Goal: Task Accomplishment & Management: Manage account settings

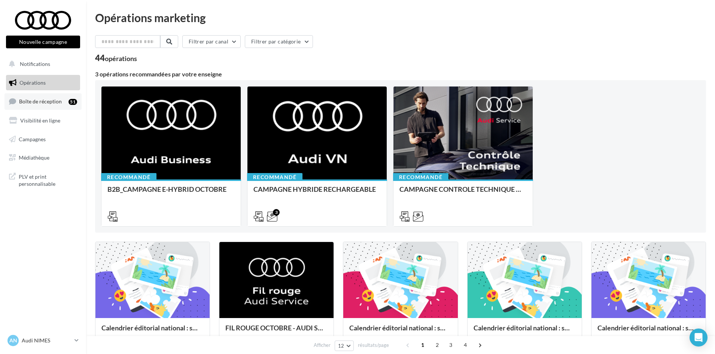
click at [39, 109] on ul "Opérations Boîte de réception 51 Visibilité en ligne Campagnes Médiathèque" at bounding box center [43, 120] width 80 height 97
click at [39, 107] on link "Boîte de réception 51" at bounding box center [42, 101] width 77 height 16
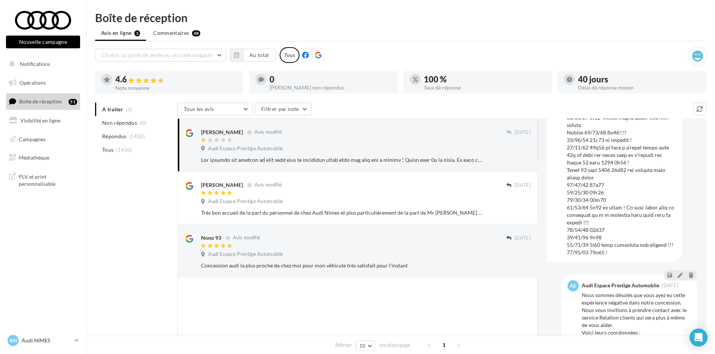
scroll to position [205, 0]
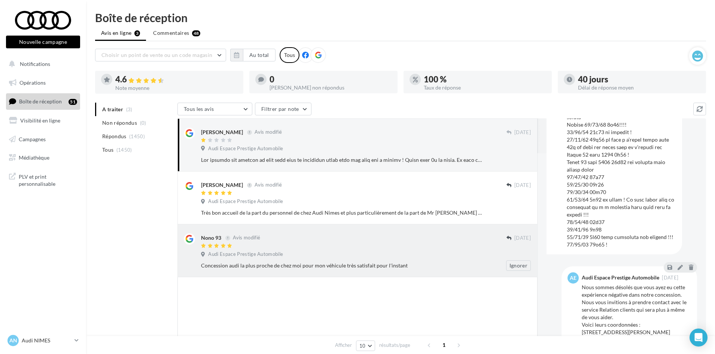
click at [343, 237] on div "Nono 93 Avis modifié" at bounding box center [353, 237] width 305 height 8
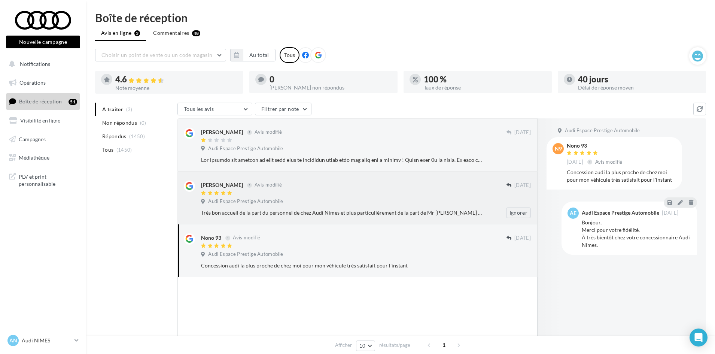
click at [424, 196] on div "frederique goujon Avis modifié 03 oct. Audi Espace Prestige Automobile Très bon…" at bounding box center [366, 198] width 330 height 37
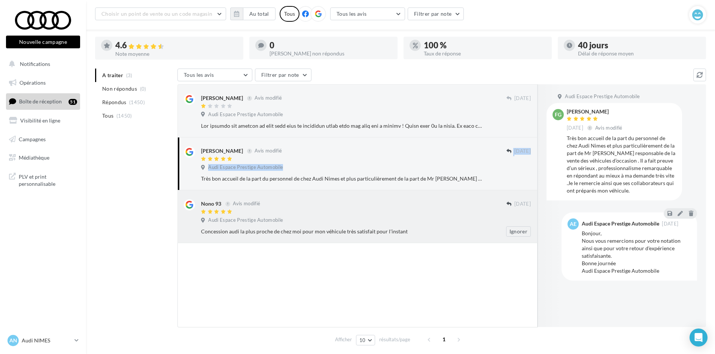
scroll to position [58, 0]
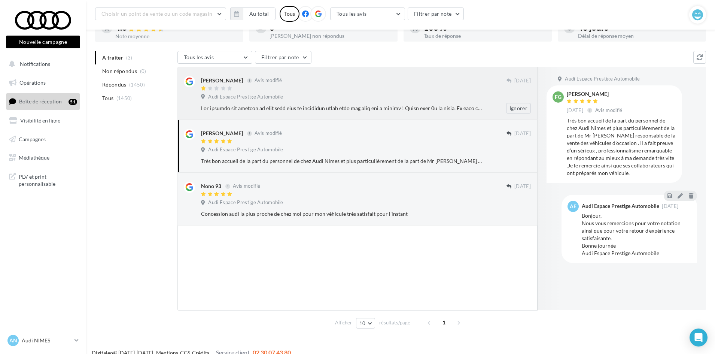
click at [389, 82] on div "Audrey Avis modifié" at bounding box center [353, 80] width 305 height 8
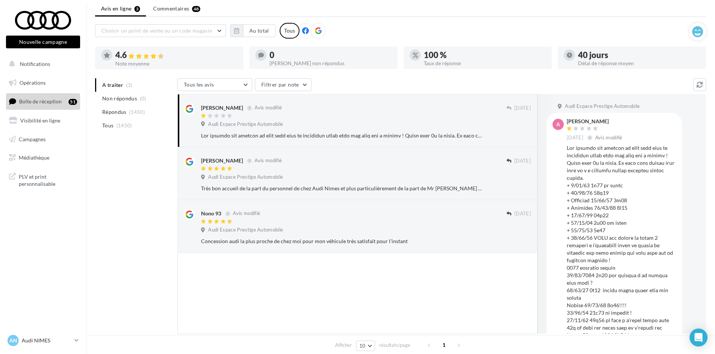
scroll to position [0, 0]
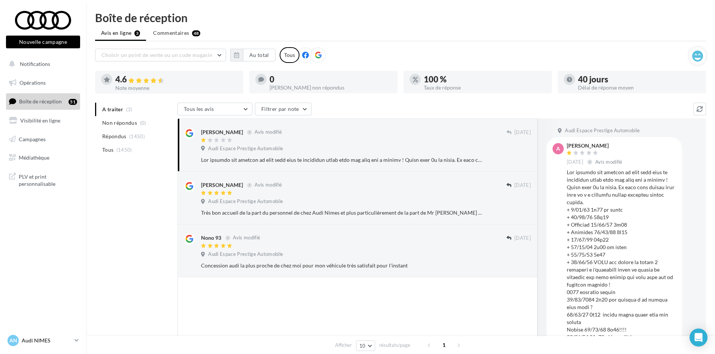
click at [45, 344] on div "AN Audi NIMES audi-nime-cou" at bounding box center [39, 340] width 64 height 11
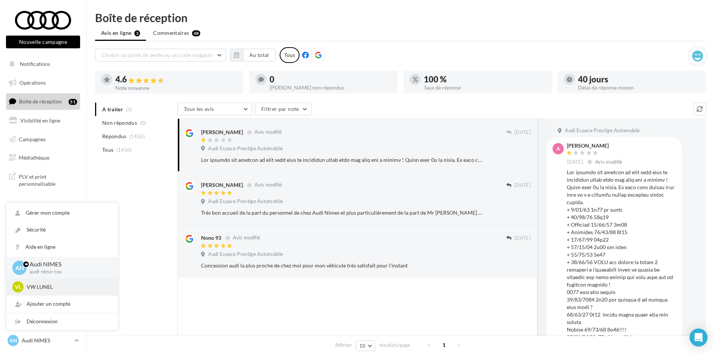
click at [51, 285] on p "VW LUNEL" at bounding box center [68, 286] width 82 height 7
